Goal: Task Accomplishment & Management: Manage account settings

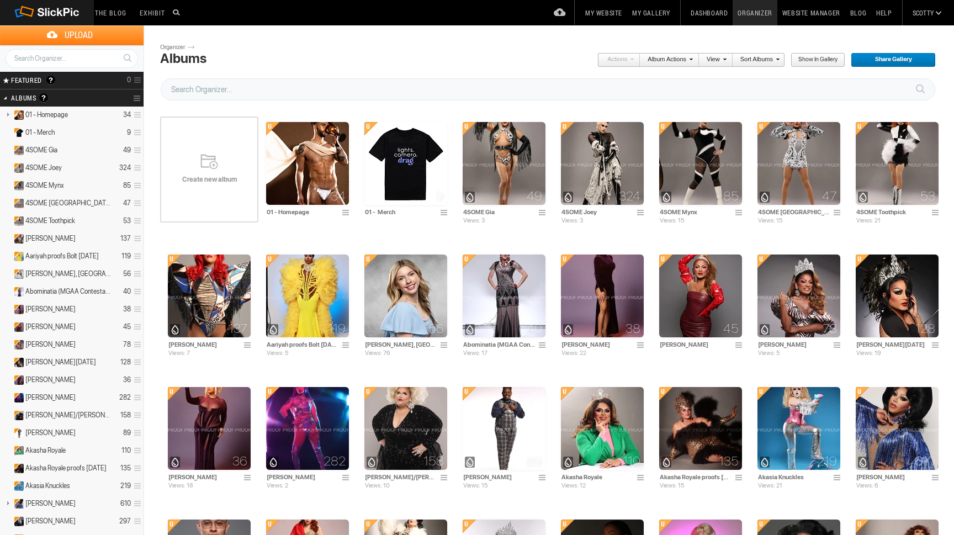
click at [264, 84] on input "text" at bounding box center [548, 89] width 775 height 22
type input "Titans"
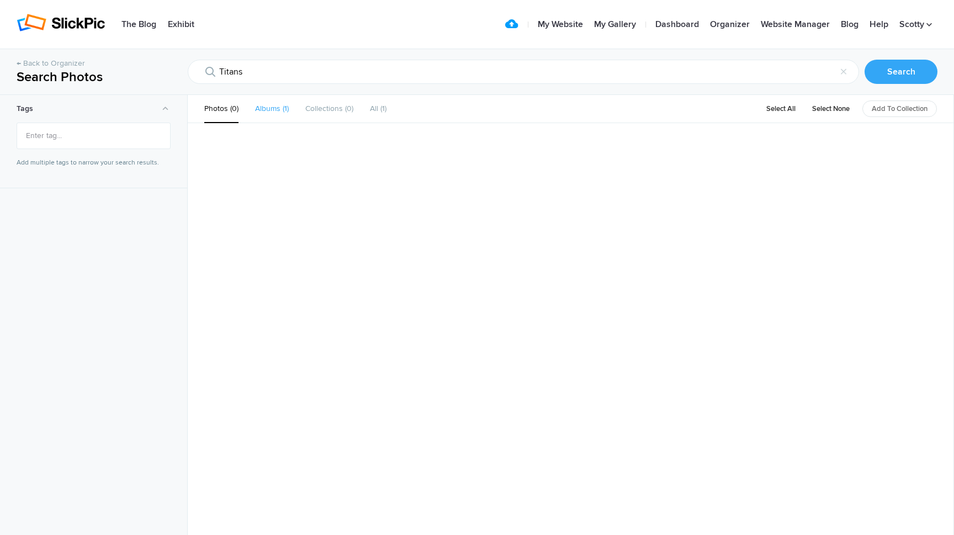
click at [280, 110] on span "1" at bounding box center [284, 108] width 8 height 9
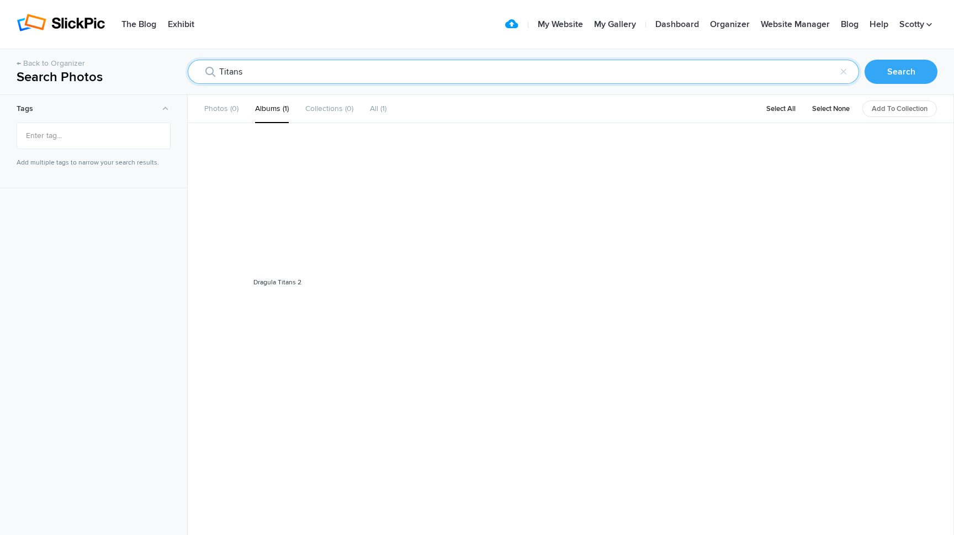
drag, startPoint x: 259, startPoint y: 72, endPoint x: 141, endPoint y: 44, distance: 121.9
click at [141, 44] on div "← Back to Organizer Search Photos Titans × Search Tags Add multiple tags to nar…" at bounding box center [477, 267] width 954 height 535
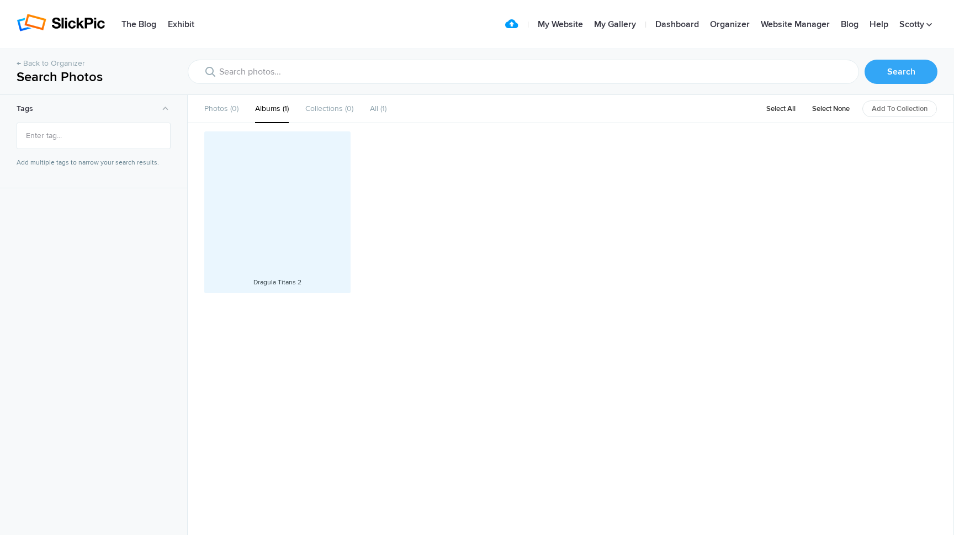
click at [274, 234] on div at bounding box center [277, 204] width 135 height 135
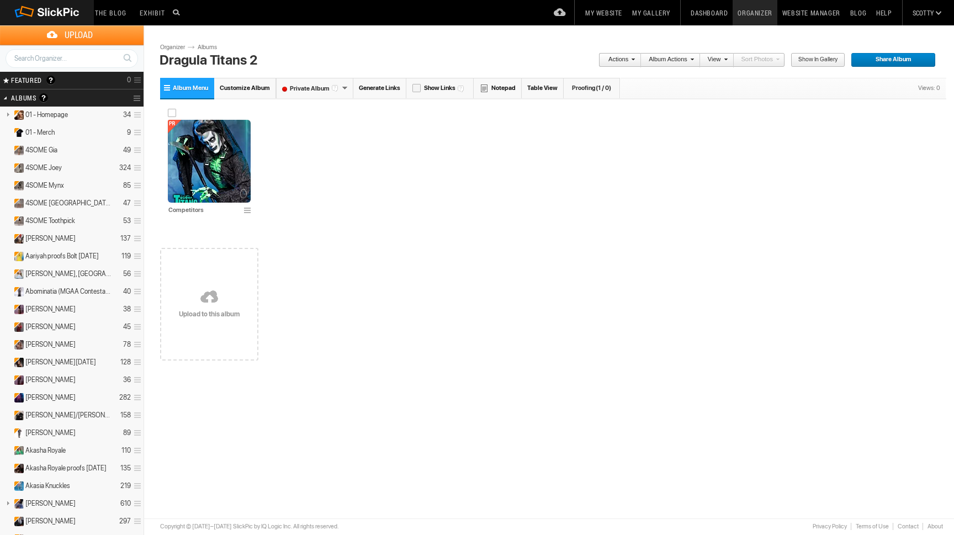
click at [205, 187] on img at bounding box center [209, 161] width 83 height 83
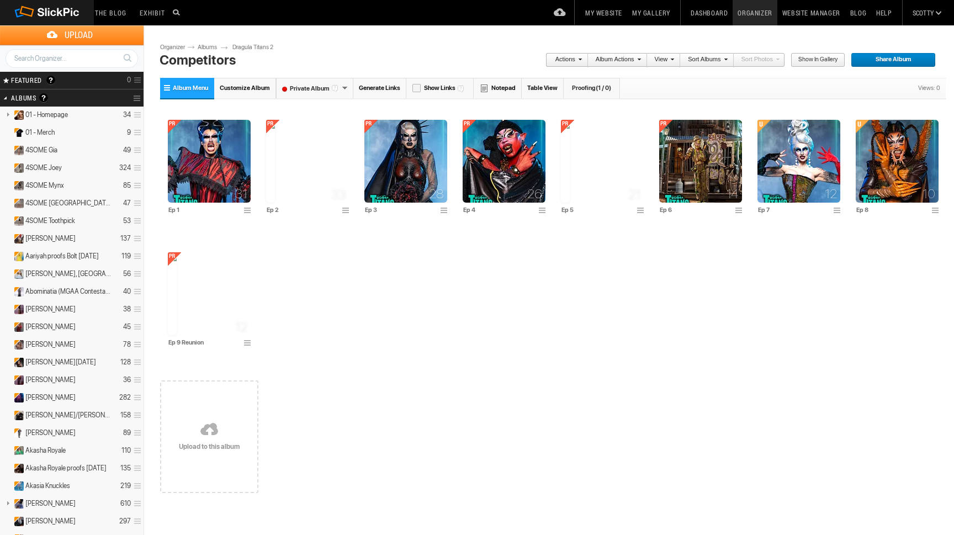
click at [175, 47] on span "Albums Dragula Titans 2 Competitors" at bounding box center [224, 47] width 128 height 7
click at [195, 47] on link "Albums" at bounding box center [211, 47] width 33 height 9
click at [196, 47] on link "Albums" at bounding box center [211, 47] width 33 height 9
click at [206, 47] on link "Albums" at bounding box center [211, 47] width 33 height 9
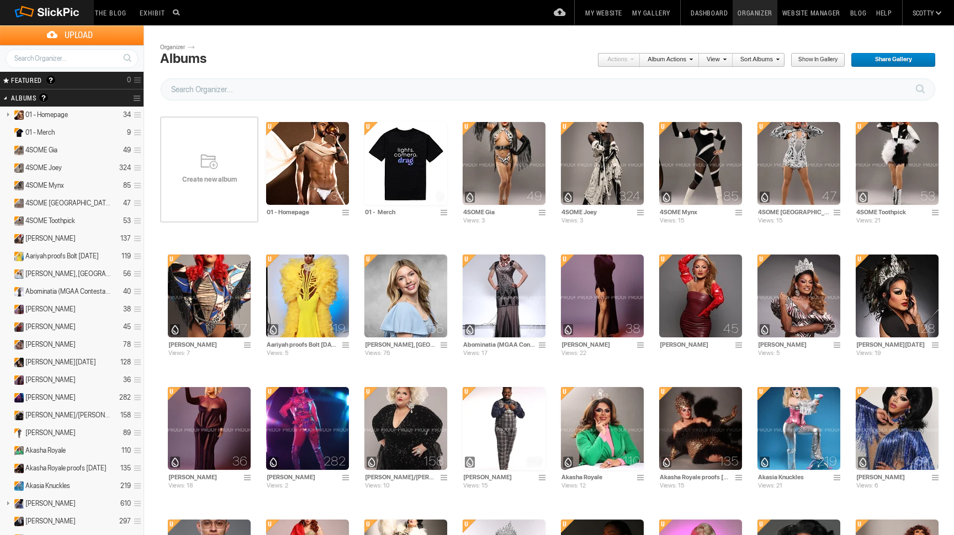
click at [224, 172] on div "Create new album" at bounding box center [209, 169] width 98 height 132
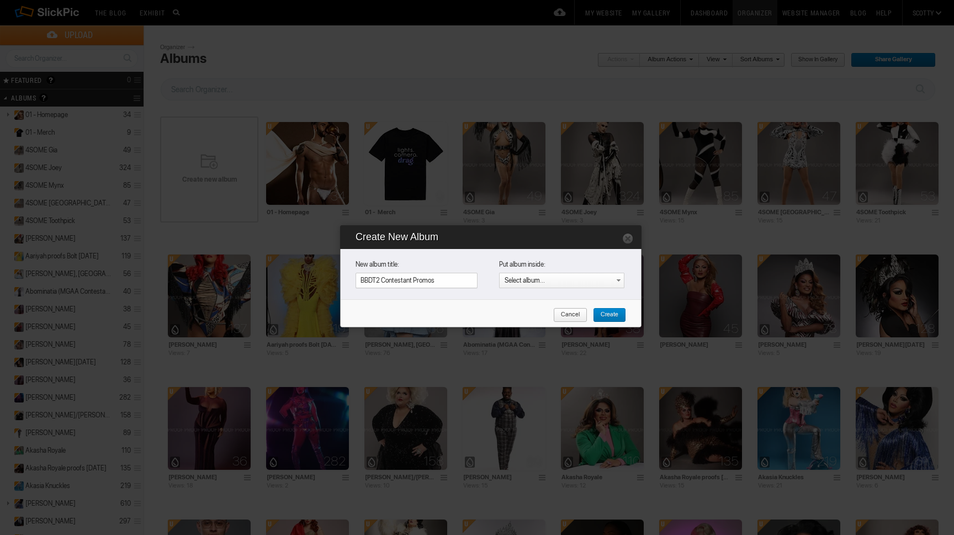
type input "BBDT2 Contestant Promos"
click at [603, 312] on span "Create" at bounding box center [605, 315] width 25 height 14
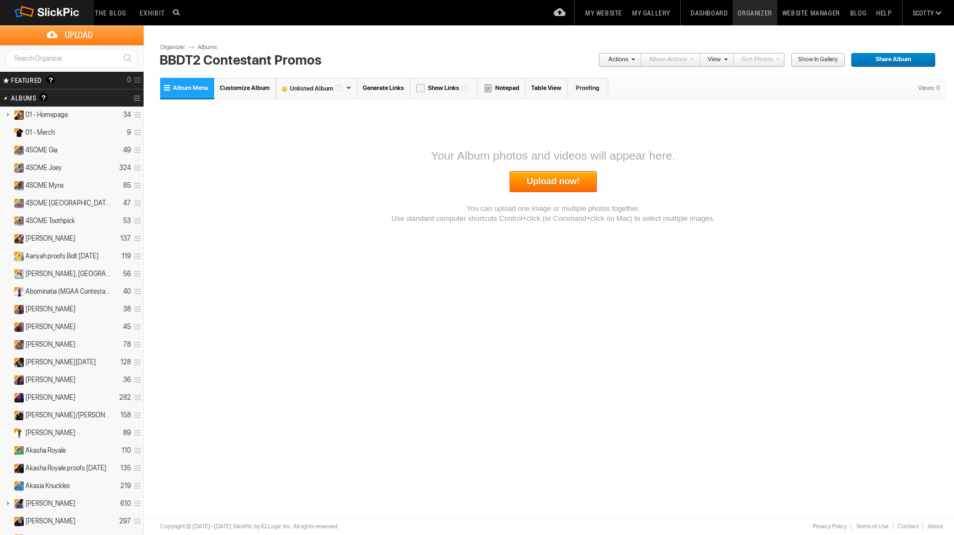
click at [314, 88] on font "Unlisted Album" at bounding box center [311, 88] width 69 height 7
click at [312, 142] on font "Private Album" at bounding box center [309, 144] width 65 height 7
click at [541, 176] on link "Upload now!" at bounding box center [553, 181] width 87 height 21
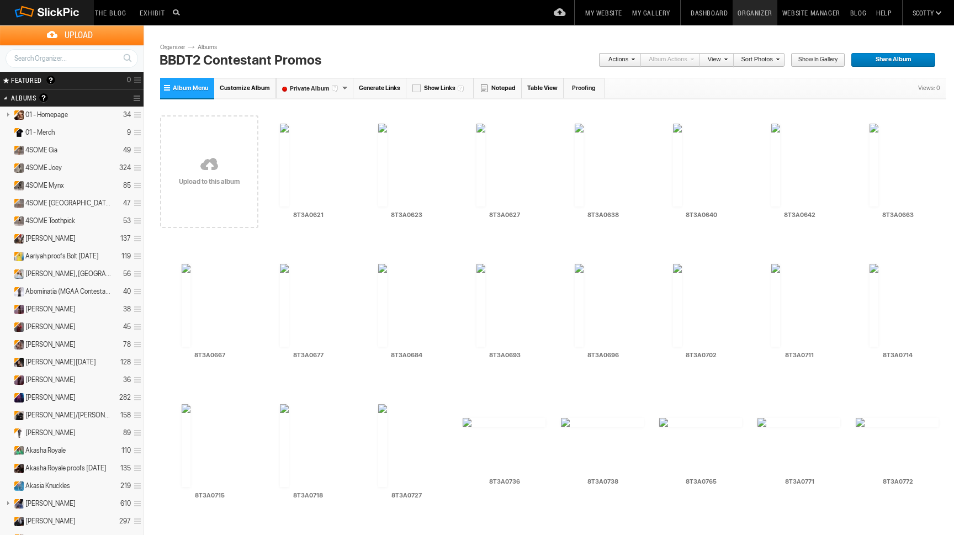
click at [752, 61] on link "Sort Photos" at bounding box center [757, 60] width 46 height 14
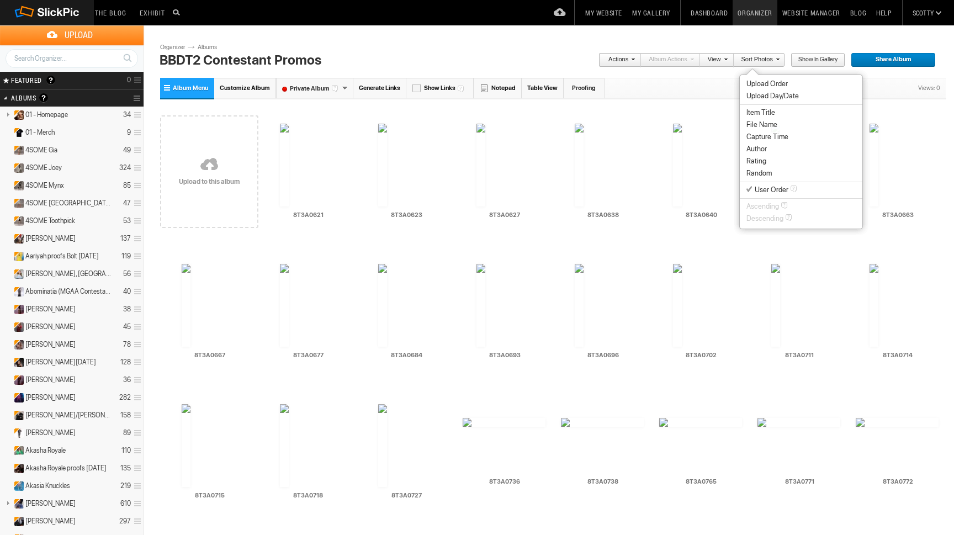
click at [757, 125] on span "File Name" at bounding box center [761, 124] width 31 height 9
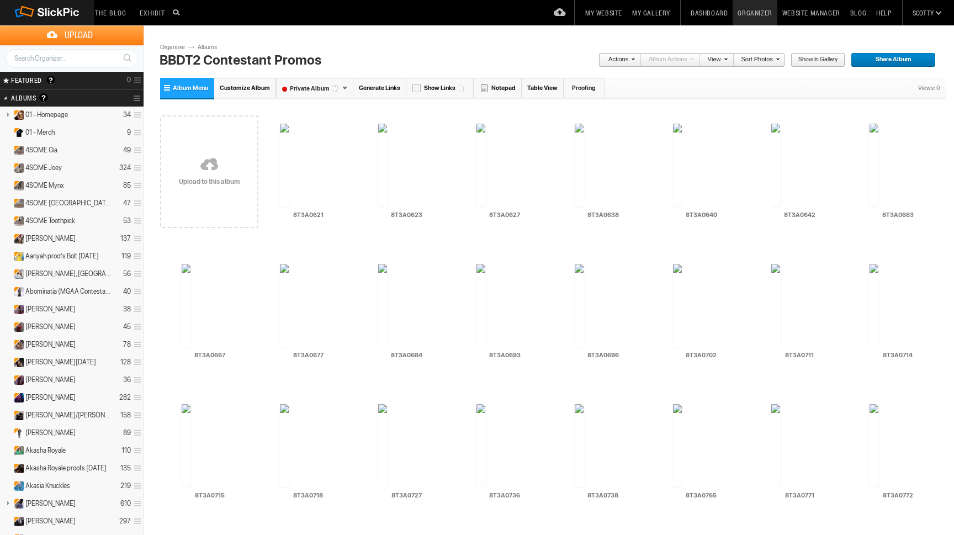
click at [246, 89] on span "Customize Album" at bounding box center [245, 87] width 50 height 7
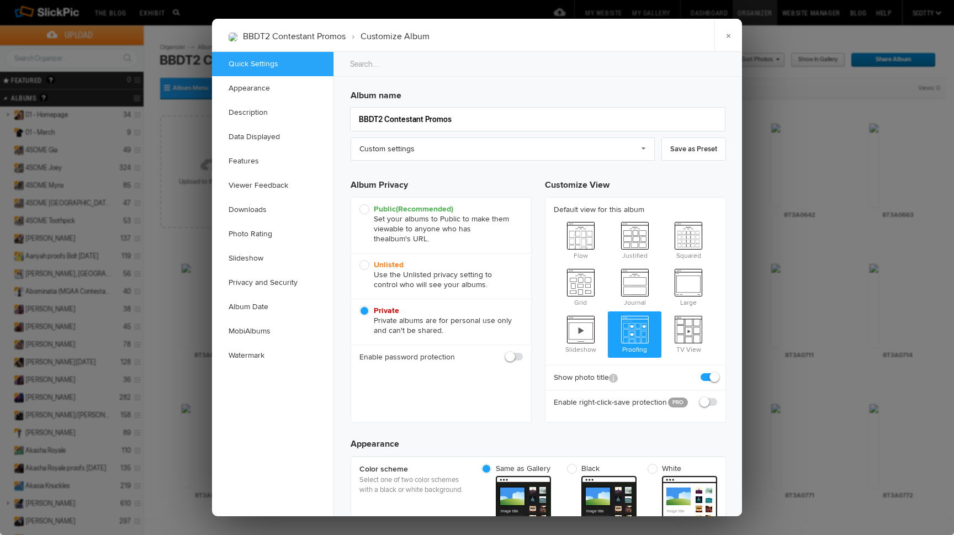
click at [521, 353] on label at bounding box center [514, 357] width 17 height 10
click at [522, 352] on input "checkbox" at bounding box center [522, 351] width 1 height 1
checkbox input "true"
click at [464, 382] on input "text" at bounding box center [474, 381] width 98 height 13
type input "titans14!"
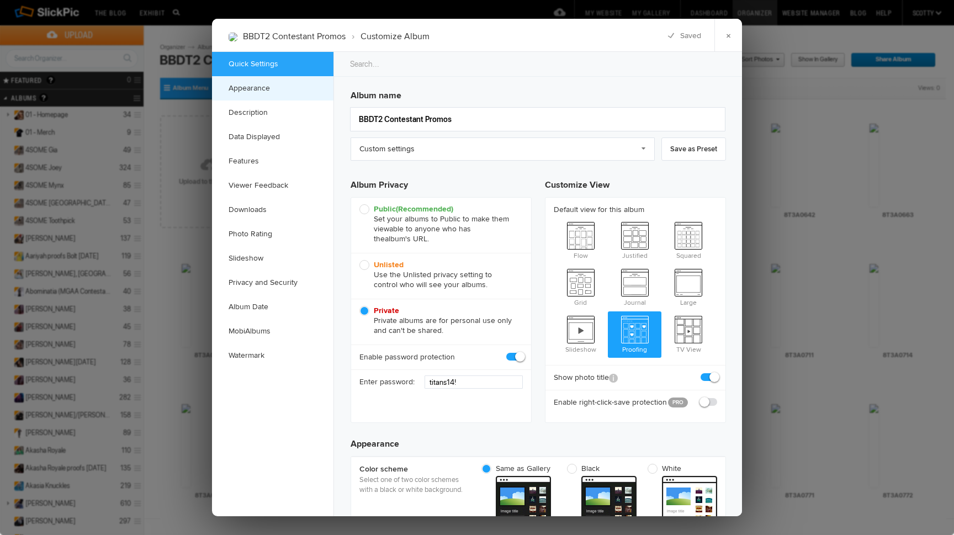
click at [280, 86] on link "Appearance" at bounding box center [272, 88] width 121 height 24
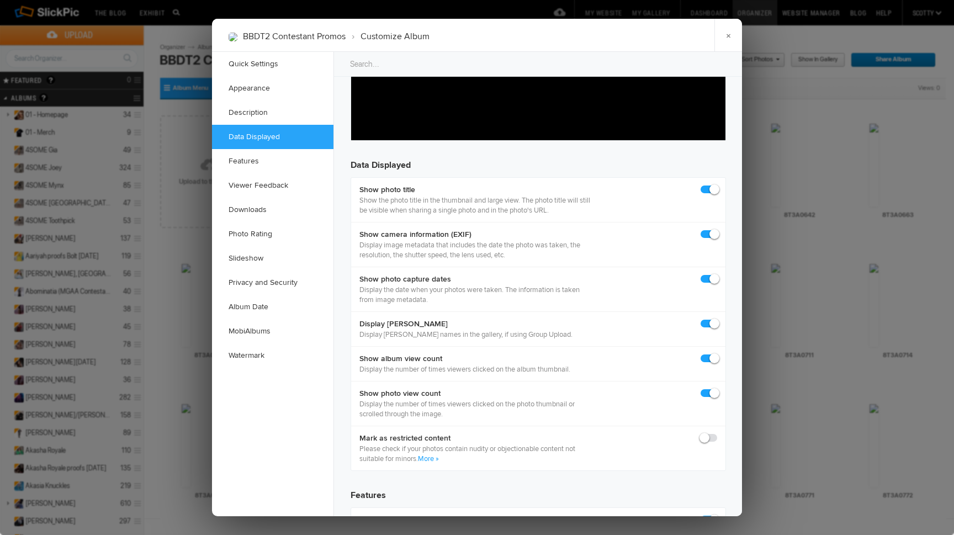
scroll to position [940, 0]
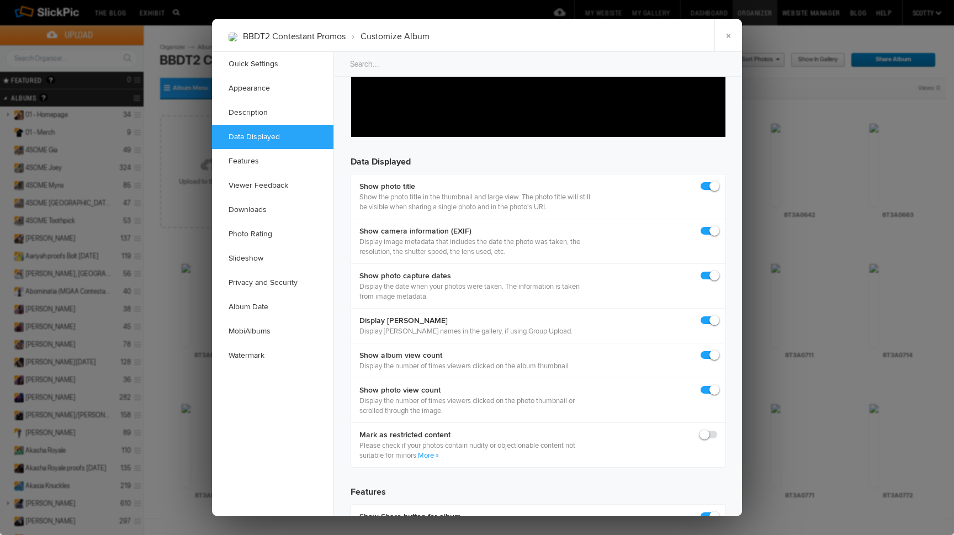
click at [717, 226] on span at bounding box center [717, 226] width 0 height 0
click at [717, 226] on input "checkbox" at bounding box center [717, 225] width 1 height 1
checkbox input "false"
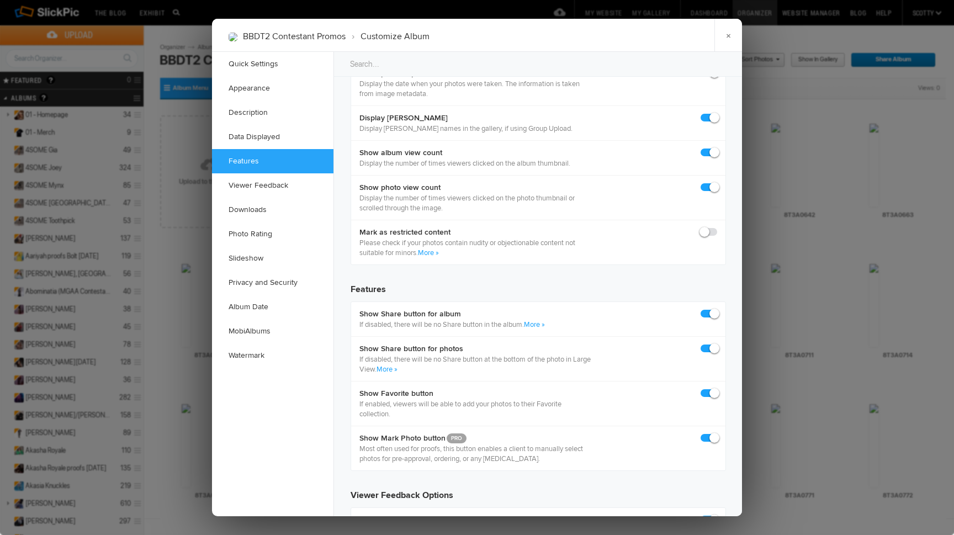
scroll to position [1149, 0]
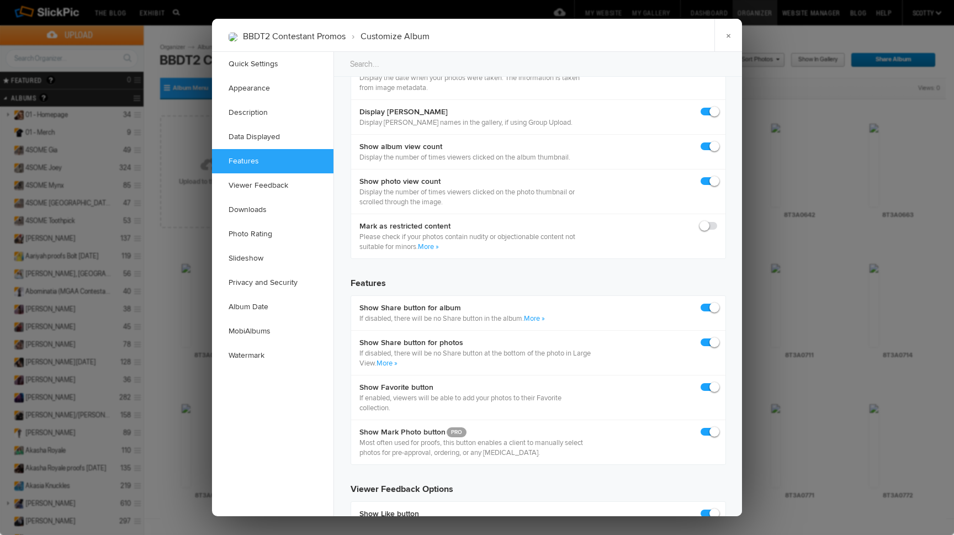
click at [717, 303] on span at bounding box center [717, 303] width 0 height 0
click at [717, 303] on input "checkbox" at bounding box center [717, 302] width 1 height 1
checkbox input "false"
click at [717, 337] on span at bounding box center [717, 337] width 0 height 0
click at [717, 337] on input "checkbox" at bounding box center [717, 337] width 1 height 1
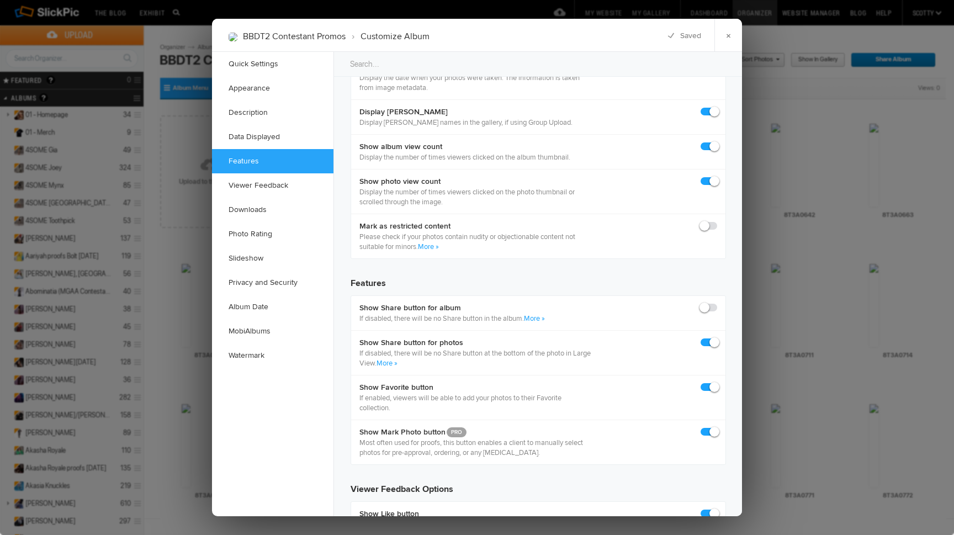
checkbox input "false"
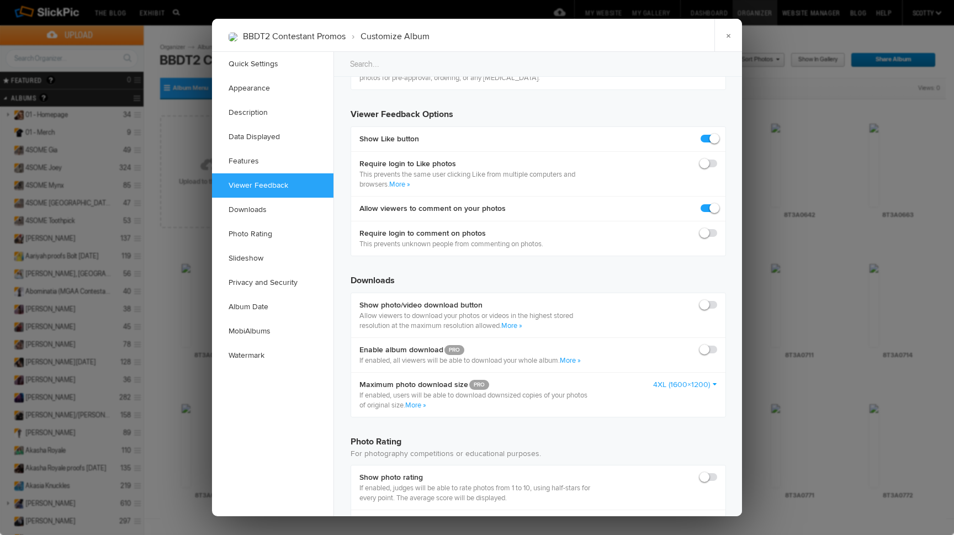
scroll to position [1569, 0]
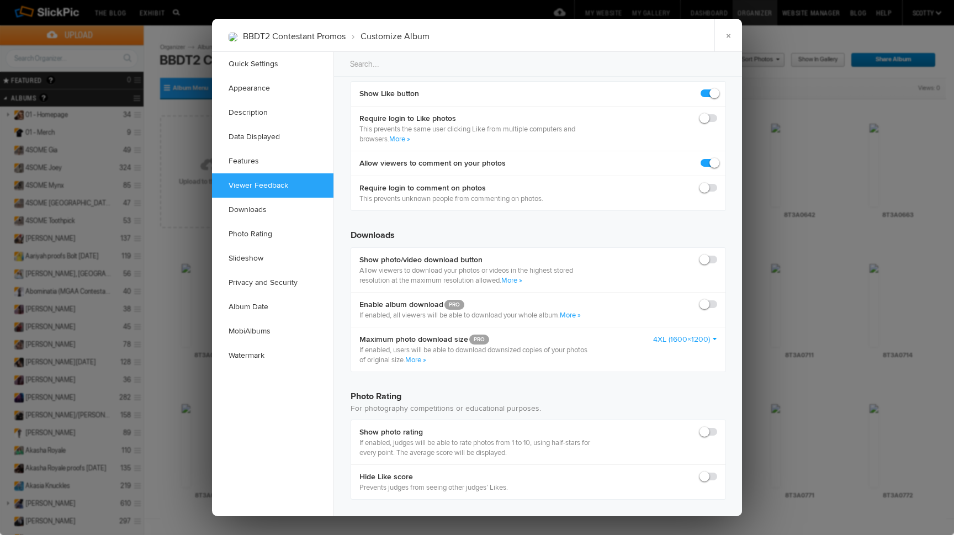
click at [717, 255] on span at bounding box center [717, 255] width 0 height 0
click at [717, 255] on input "checkbox" at bounding box center [717, 254] width 1 height 1
click at [717, 255] on span at bounding box center [717, 255] width 0 height 0
click at [717, 255] on input "checkbox" at bounding box center [717, 254] width 1 height 1
checkbox input "false"
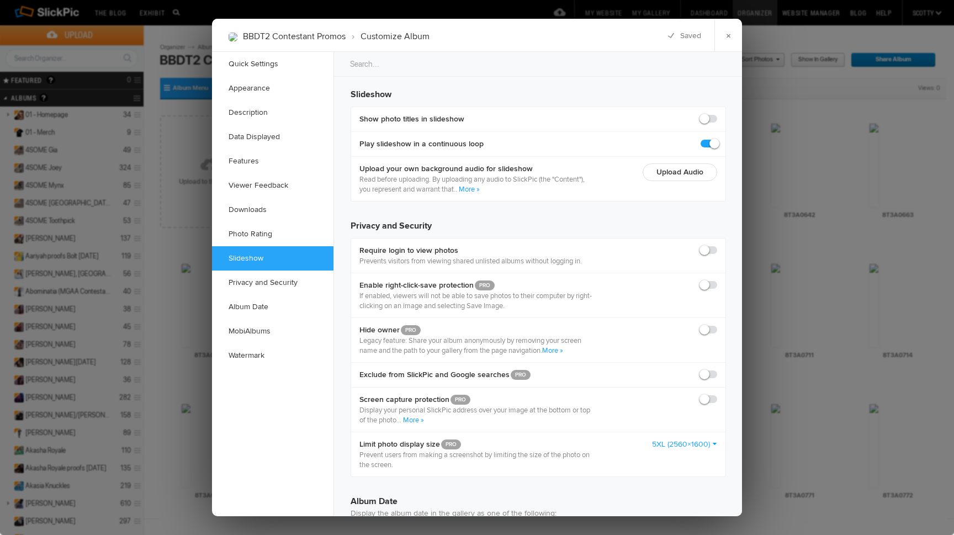
scroll to position [2005, 0]
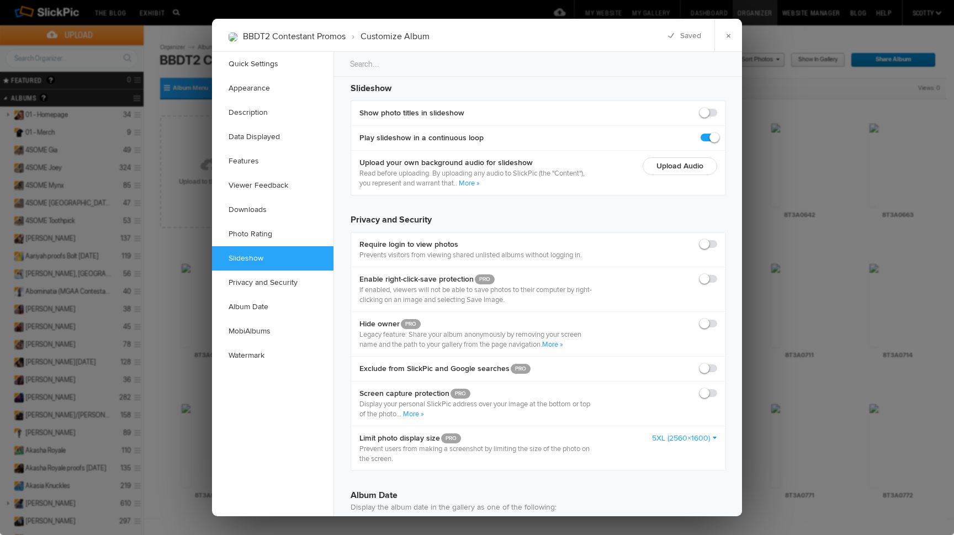
click at [711, 274] on label at bounding box center [709, 279] width 17 height 10
click at [717, 274] on input "checkbox" at bounding box center [717, 273] width 1 height 1
checkbox input "true"
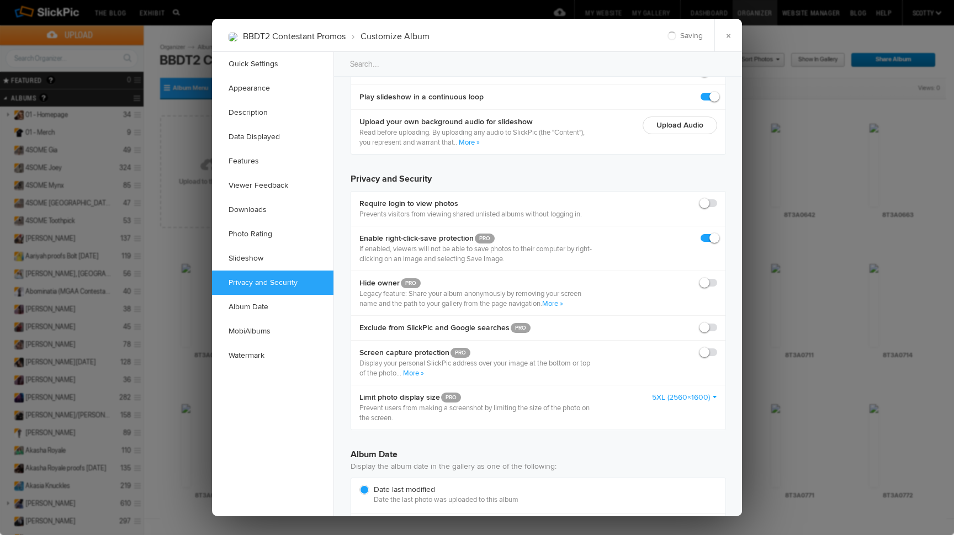
scroll to position [2047, 0]
click at [722, 324] on div "Exclude from SlickPic and Google searches PRO" at bounding box center [538, 326] width 374 height 25
click at [717, 321] on span at bounding box center [717, 321] width 0 height 0
click at [717, 321] on input "checkbox" at bounding box center [717, 321] width 1 height 1
checkbox input "true"
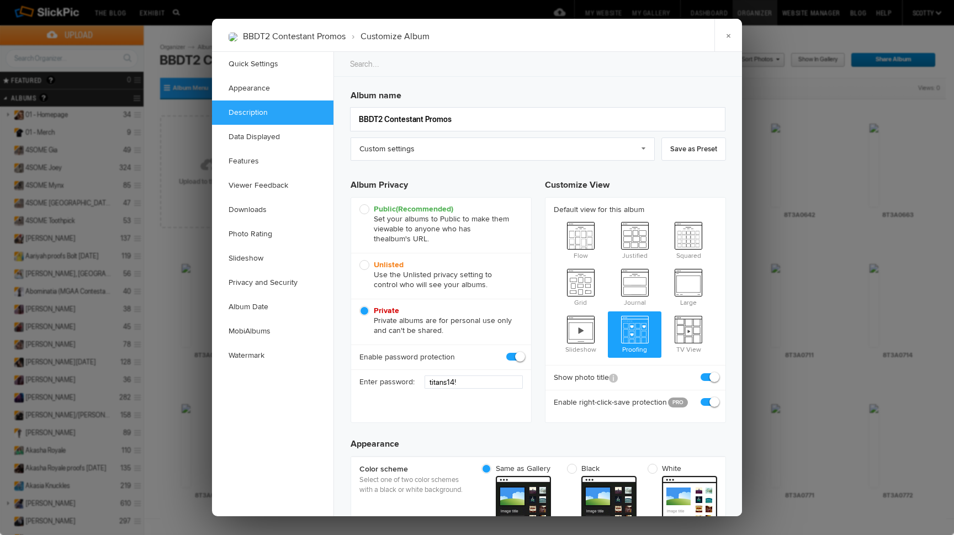
scroll to position [0, 0]
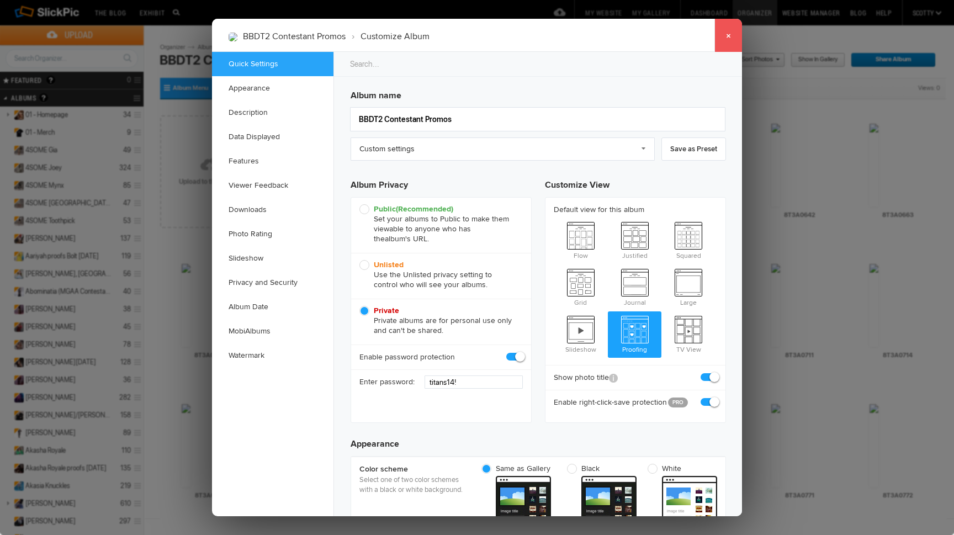
click at [733, 30] on link "×" at bounding box center [728, 35] width 28 height 33
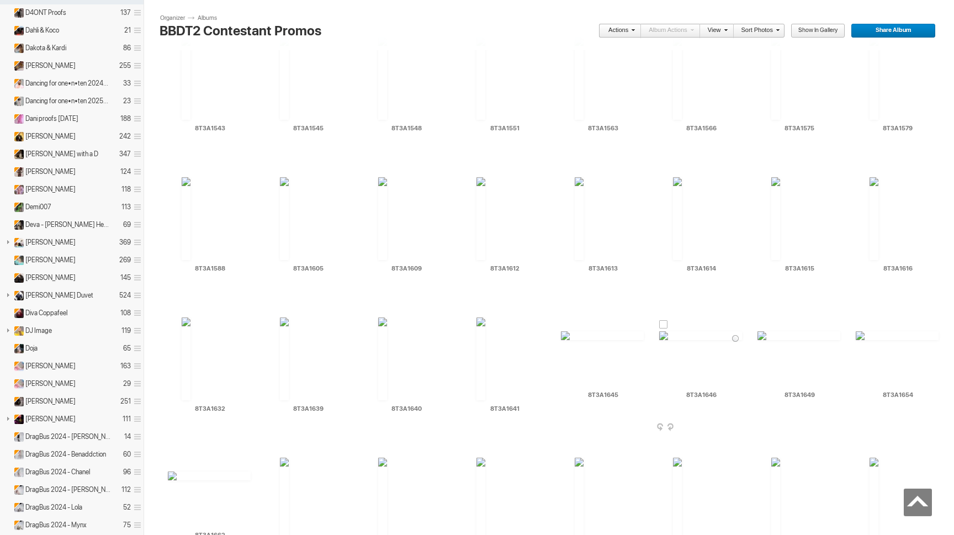
scroll to position [2767, 0]
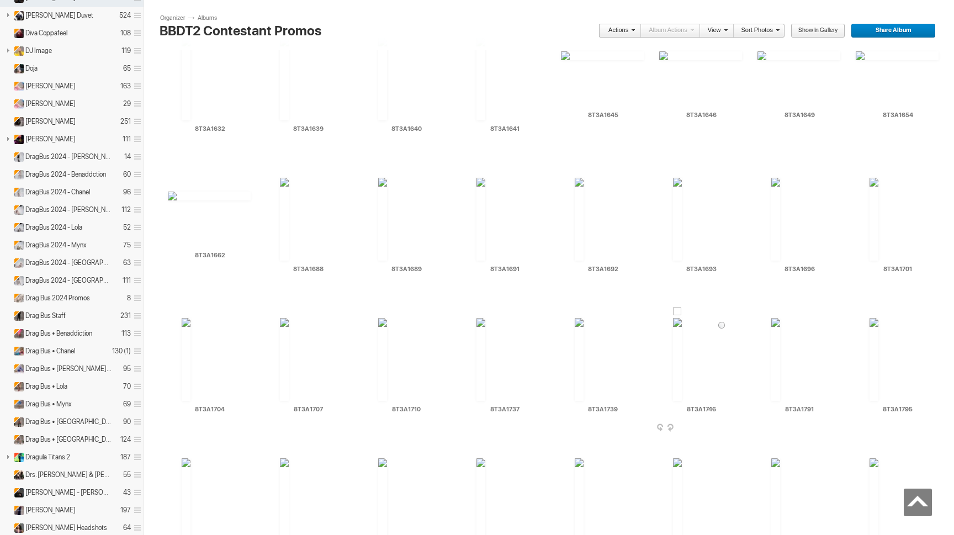
click at [738, 426] on span at bounding box center [740, 428] width 11 height 9
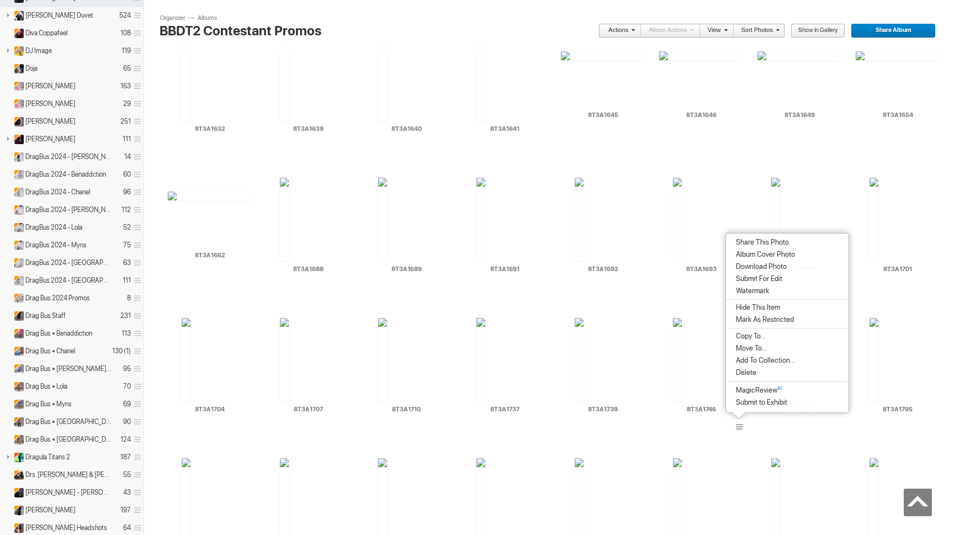
click at [761, 256] on span "Album Cover Photo" at bounding box center [764, 254] width 62 height 9
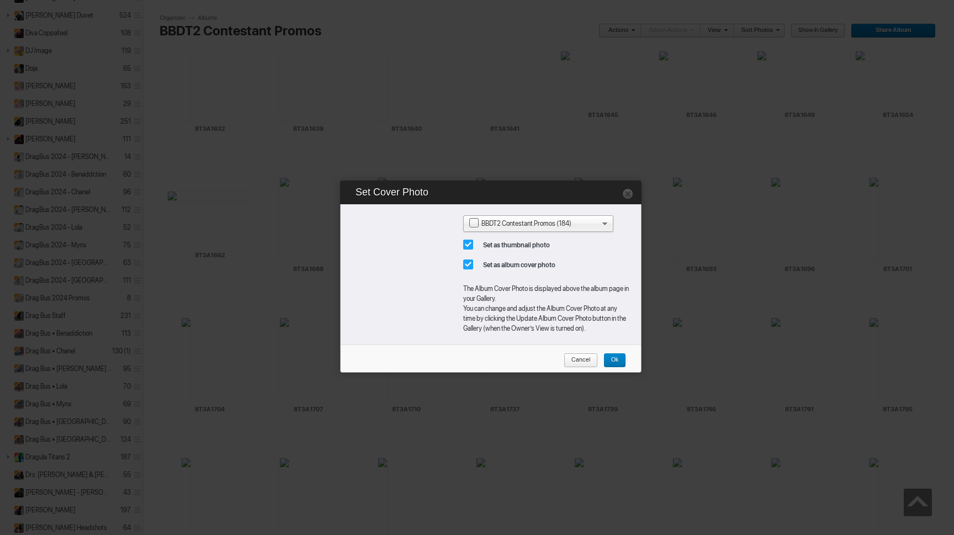
click at [608, 367] on span "Ok" at bounding box center [610, 360] width 15 height 14
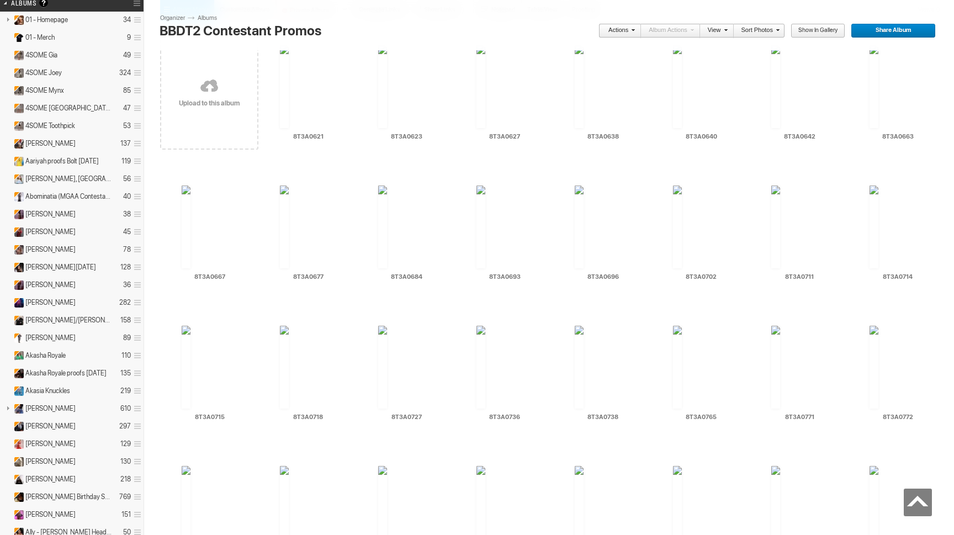
scroll to position [0, 0]
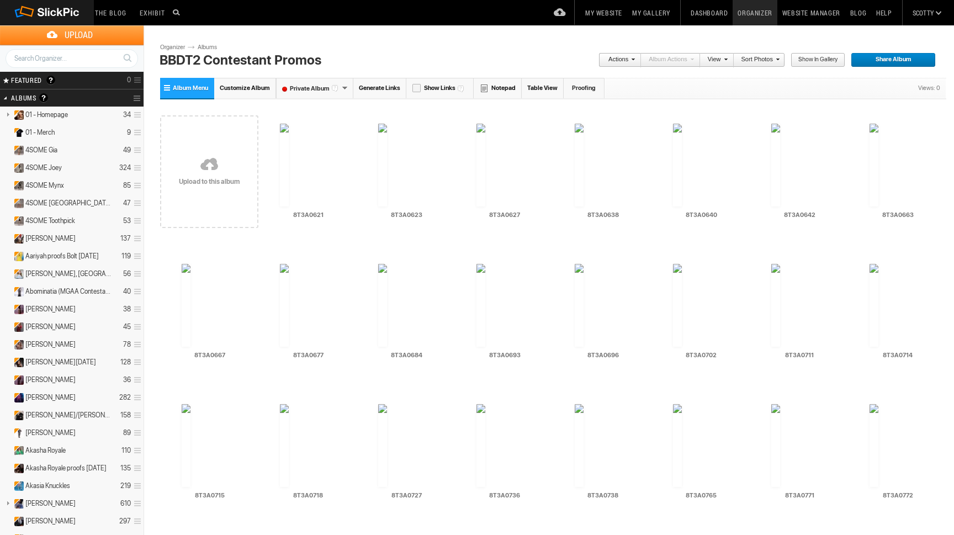
click at [870, 61] on span "Share Album" at bounding box center [889, 60] width 77 height 14
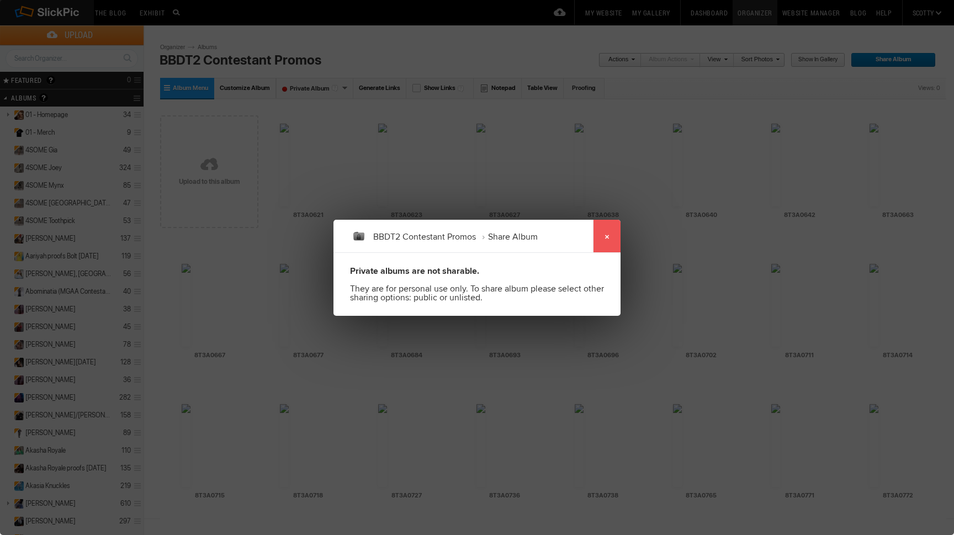
click at [607, 242] on link "×" at bounding box center [607, 236] width 28 height 33
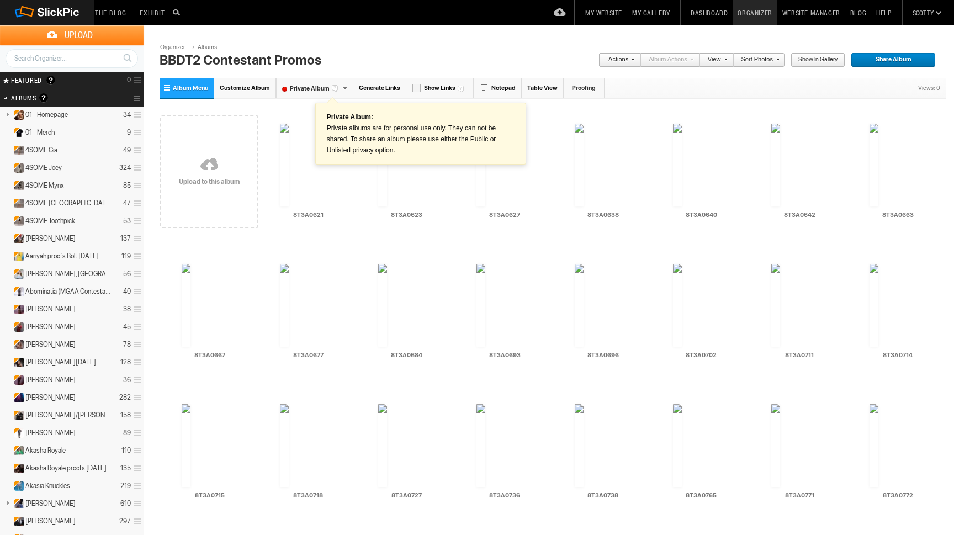
click at [333, 85] on strong at bounding box center [336, 87] width 9 height 9
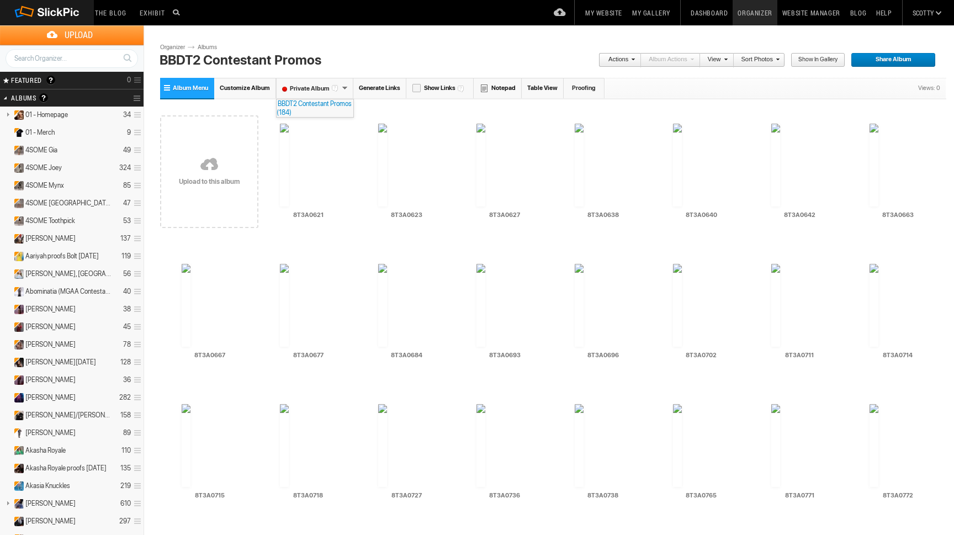
click at [373, 51] on section "Actions Album Actions Actions View Sort Albums Sort Photos Show in Gallery Shar…" at bounding box center [552, 62] width 784 height 35
click at [316, 91] on font "Private Album" at bounding box center [309, 88] width 65 height 7
click at [347, 83] on div "Private Album" at bounding box center [314, 88] width 77 height 20
click at [346, 87] on div "Private Album" at bounding box center [314, 88] width 77 height 20
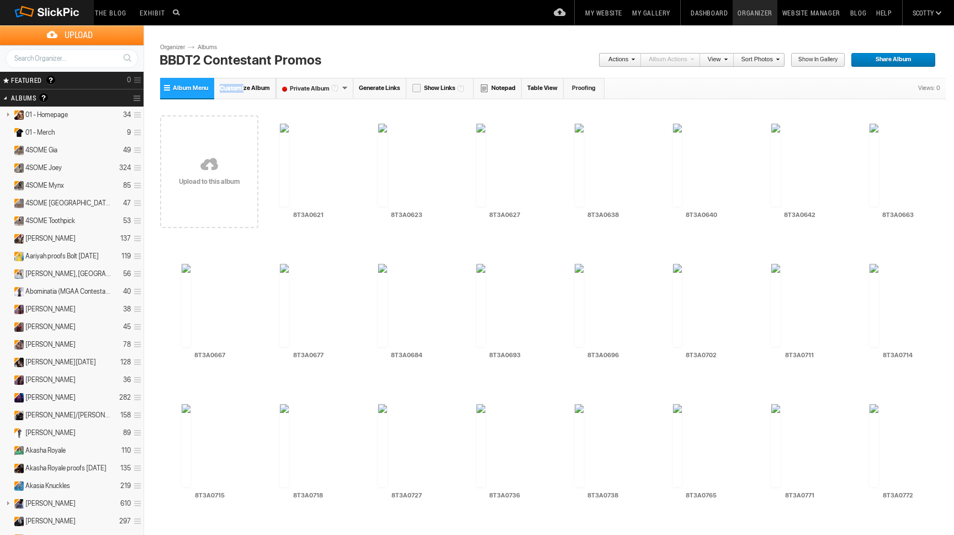
click at [242, 84] on link "Customize Album" at bounding box center [245, 88] width 62 height 20
click at [250, 89] on span "Customize Album" at bounding box center [245, 87] width 50 height 7
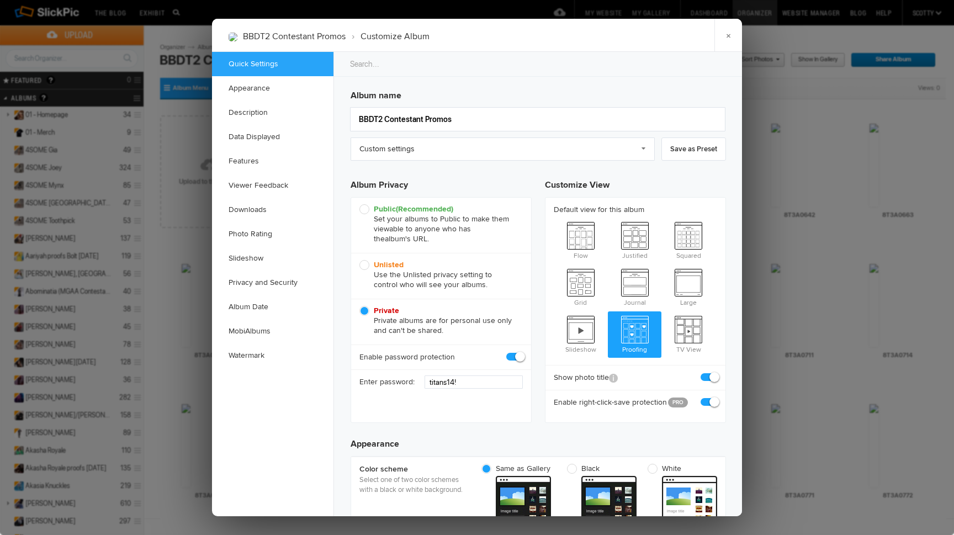
click at [366, 271] on span "Unlisted Use the Unlisted privacy setting to control who will see your albums." at bounding box center [438, 275] width 158 height 30
click at [359, 260] on input "Unlisted Use the Unlisted privacy setting to control who will see your albums." at bounding box center [359, 259] width 1 height 1
radio input "true"
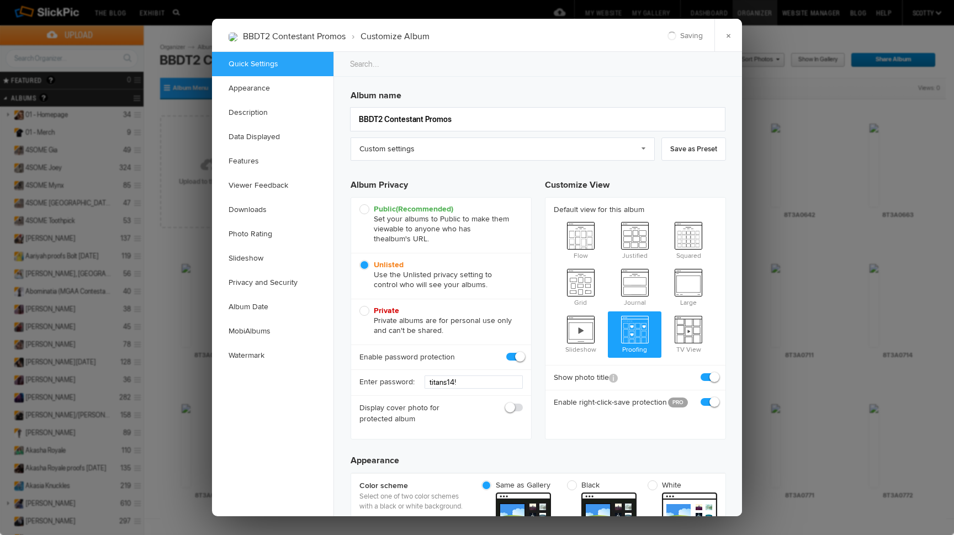
click at [523, 402] on span at bounding box center [523, 402] width 0 height 0
click at [522, 402] on input "checkbox" at bounding box center [522, 402] width 1 height 1
checkbox input "true"
click at [731, 45] on link "×" at bounding box center [728, 35] width 28 height 33
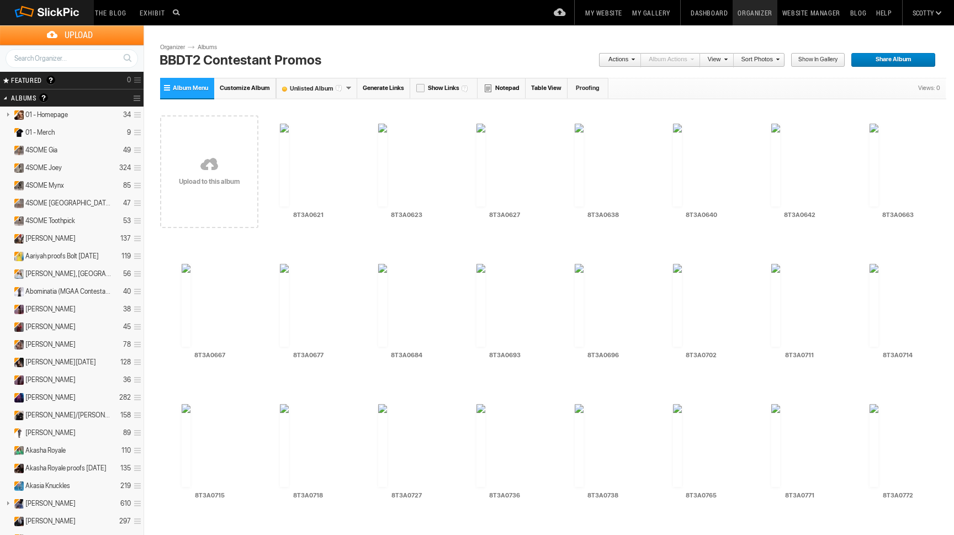
click at [908, 62] on span "Share Album" at bounding box center [889, 60] width 77 height 14
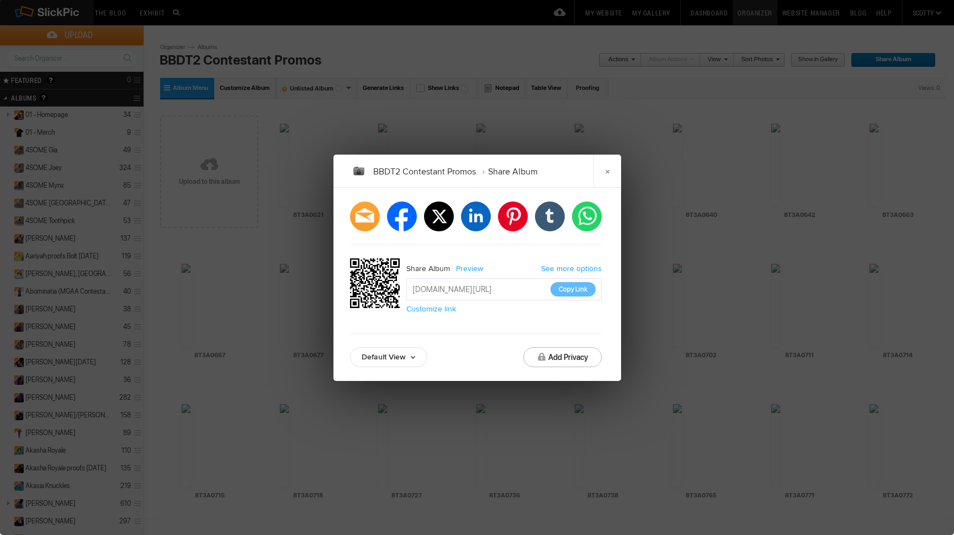
click at [404, 360] on link "Default View" at bounding box center [388, 357] width 77 height 20
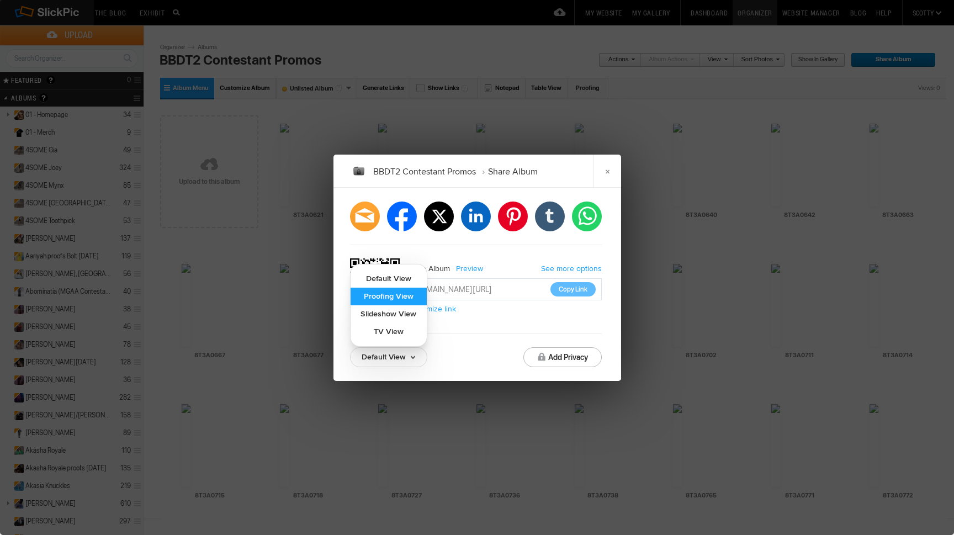
click at [391, 299] on link "Proofing View" at bounding box center [389, 297] width 76 height 18
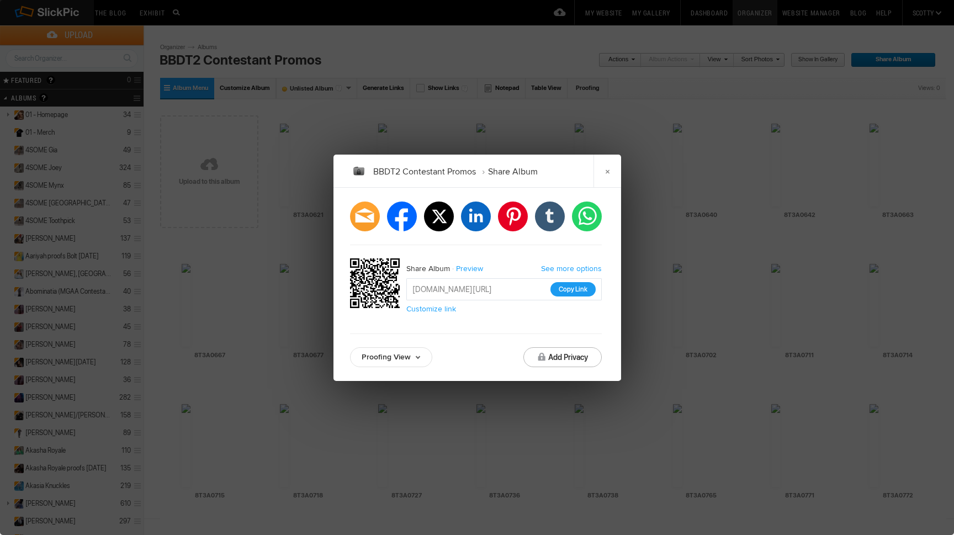
click at [567, 289] on button "Copy Link" at bounding box center [572, 289] width 45 height 14
click at [475, 268] on link "Preview" at bounding box center [470, 269] width 41 height 14
click at [571, 290] on button "Copy Link" at bounding box center [572, 289] width 45 height 14
click at [608, 178] on link "×" at bounding box center [607, 171] width 28 height 33
